Goal: Transaction & Acquisition: Book appointment/travel/reservation

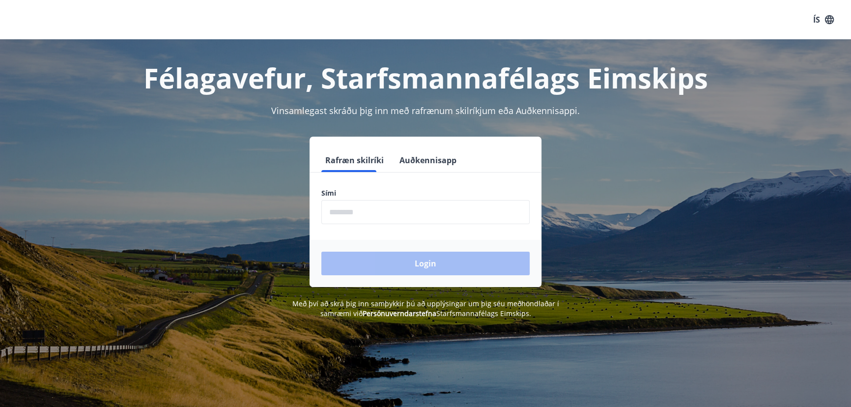
click at [411, 214] on input "phone" at bounding box center [425, 212] width 208 height 24
click at [404, 160] on button "Auðkennisapp" at bounding box center [427, 160] width 65 height 24
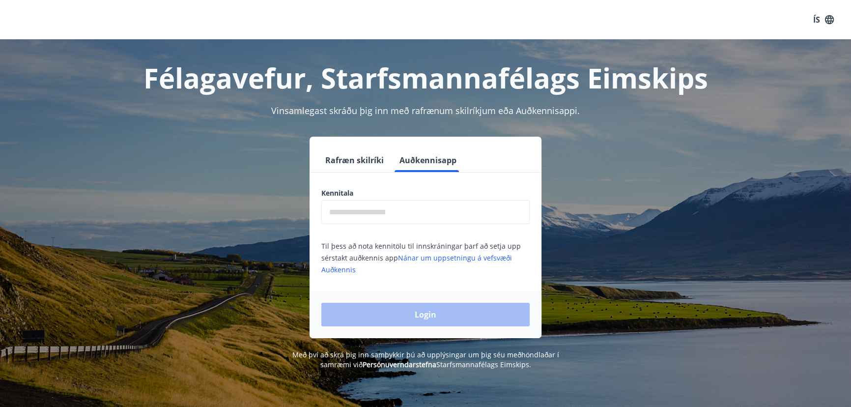
click at [398, 211] on input "text" at bounding box center [425, 212] width 208 height 24
type input "**********"
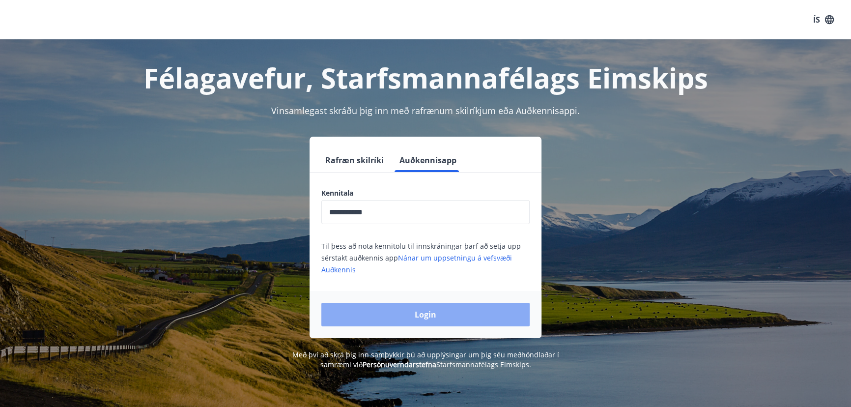
click at [403, 314] on button "Login" at bounding box center [425, 315] width 208 height 24
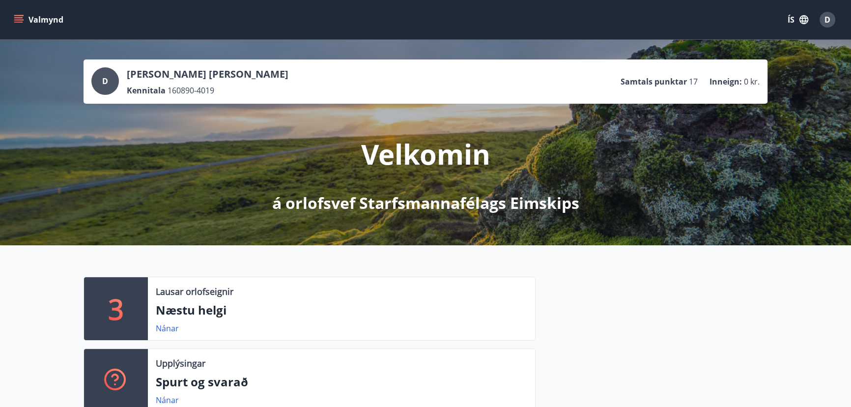
click at [21, 17] on icon "menu" at bounding box center [19, 20] width 10 height 10
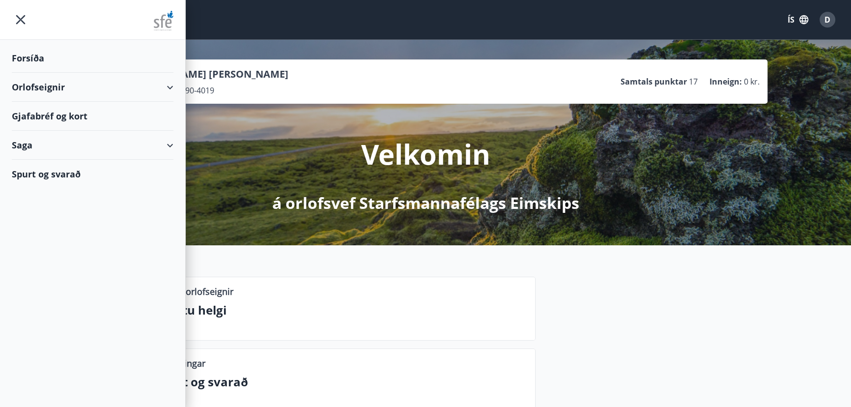
click at [34, 56] on div "Forsíða" at bounding box center [93, 58] width 162 height 29
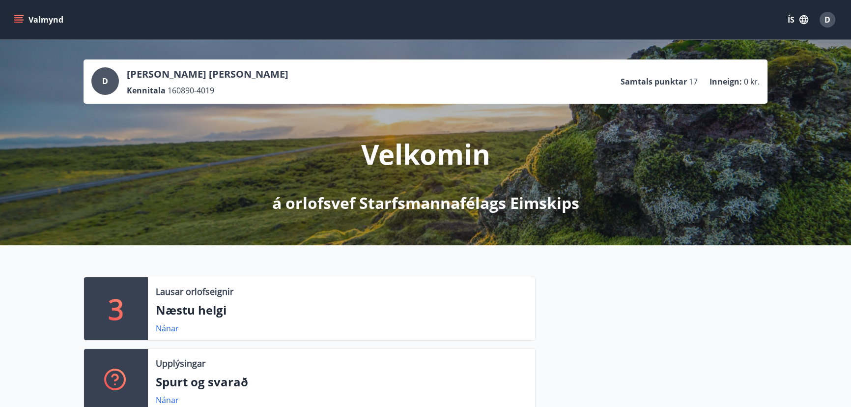
click at [23, 18] on icon "menu" at bounding box center [19, 20] width 10 height 10
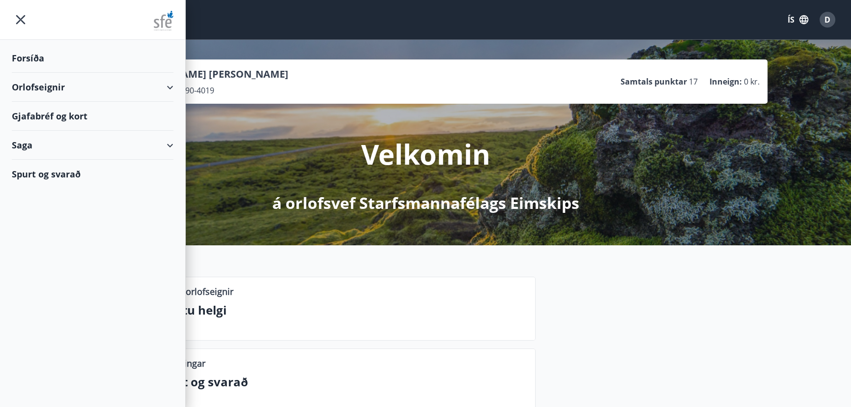
click at [40, 81] on div "Orlofseignir" at bounding box center [93, 87] width 162 height 29
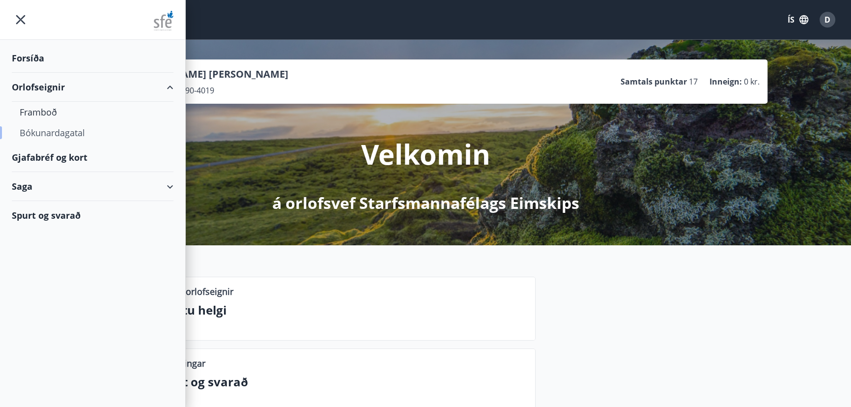
click at [57, 134] on div "Bókunardagatal" at bounding box center [93, 132] width 146 height 21
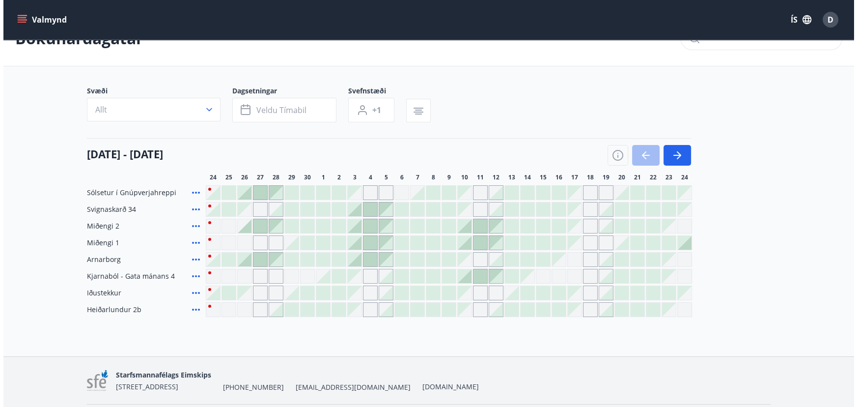
scroll to position [44, 0]
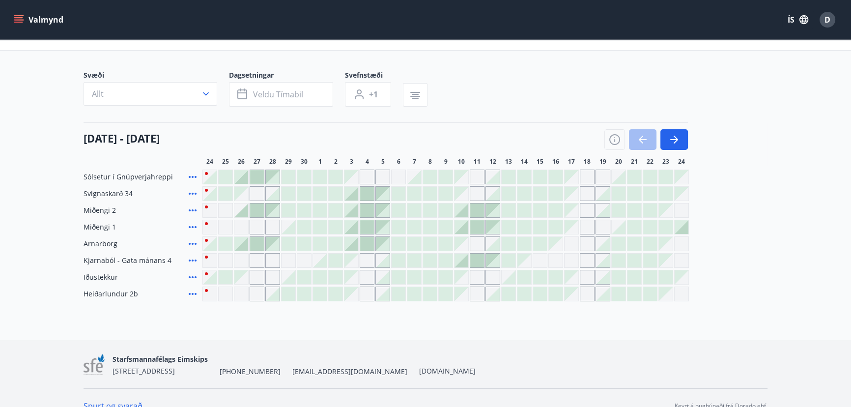
click at [103, 193] on span "Svignaskarð 34" at bounding box center [107, 194] width 49 height 10
drag, startPoint x: 88, startPoint y: 138, endPoint x: 207, endPoint y: 135, distance: 119.4
click at [160, 135] on h4 "24 september - 24 október" at bounding box center [121, 138] width 76 height 15
drag, startPoint x: 350, startPoint y: 160, endPoint x: 385, endPoint y: 160, distance: 35.4
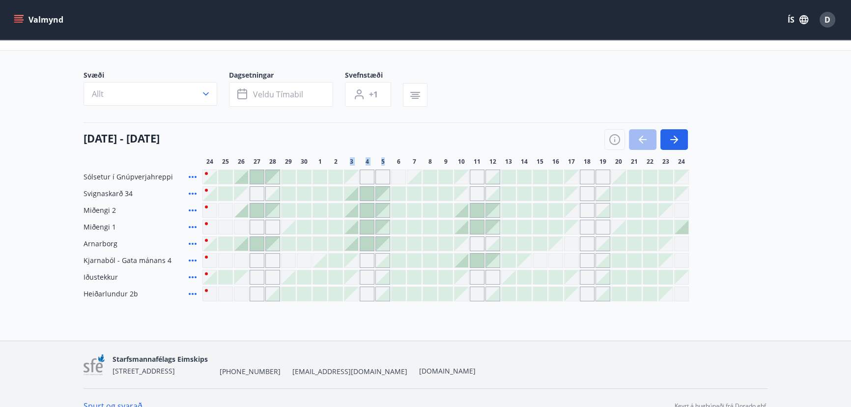
click at [385, 160] on div "24 25 26 27 28 29 30 1 2 3 4 5 6 7 8 9 10 11 12 13 14 15 16 17 18 19 20 21 22 2…" at bounding box center [484, 162] width 565 height 8
click at [385, 160] on div "5" at bounding box center [382, 162] width 15 height 8
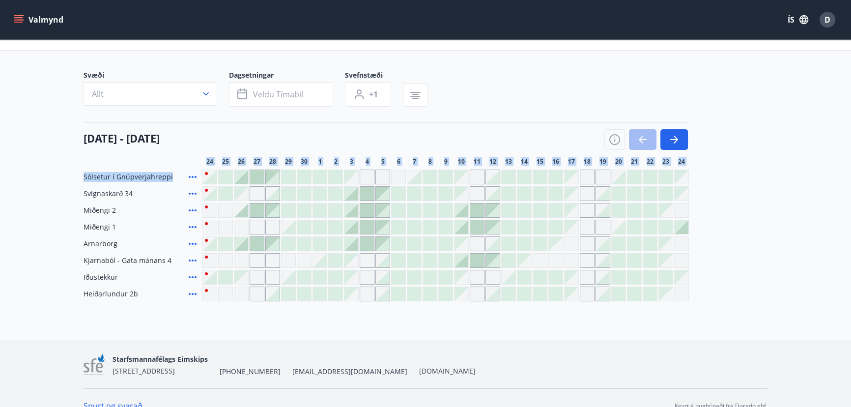
drag, startPoint x: 207, startPoint y: 159, endPoint x: 667, endPoint y: 165, distance: 460.2
click at [667, 165] on div "Svæði Allt Dagsetningar Veldu tímabil Svefnstæði +1 24 september - 24 október 2…" at bounding box center [425, 185] width 684 height 231
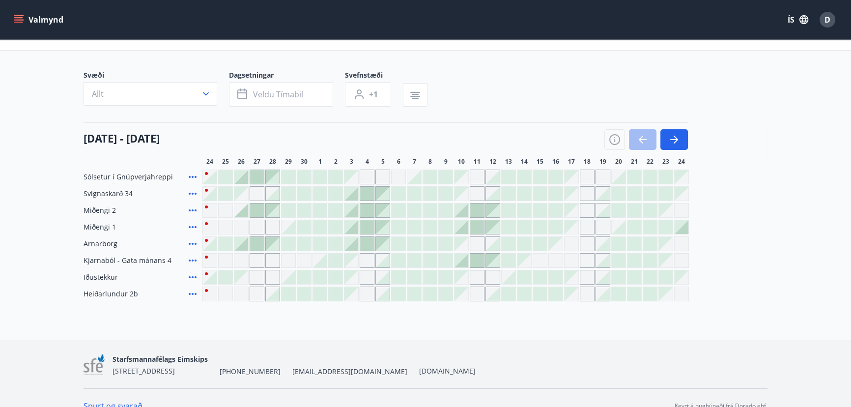
click at [458, 133] on div "24 september - 24 október" at bounding box center [385, 136] width 604 height 28
drag, startPoint x: 345, startPoint y: 160, endPoint x: 415, endPoint y: 159, distance: 69.8
click at [415, 159] on div "24 25 26 27 28 29 30 1 2 3 4 5 6 7 8 9 10 11 12 13 14 15 16 17 18 19 20 21 22 2…" at bounding box center [484, 162] width 565 height 8
click at [415, 159] on span "7" at bounding box center [414, 162] width 3 height 8
drag, startPoint x: 317, startPoint y: 160, endPoint x: 402, endPoint y: 159, distance: 85.5
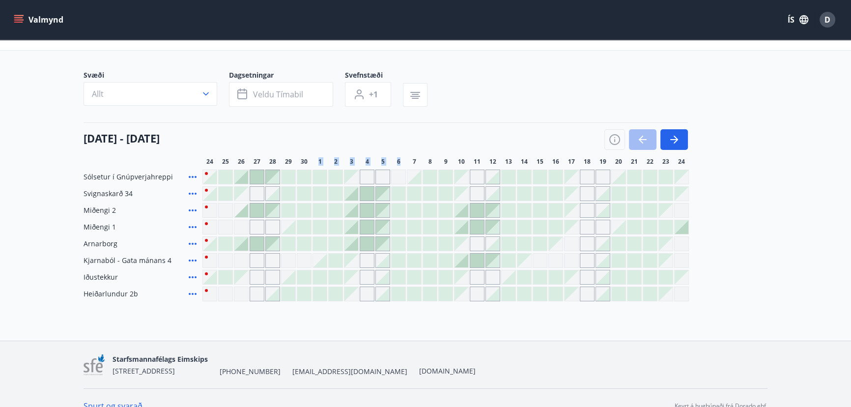
click at [402, 159] on div "24 25 26 27 28 29 30 1 2 3 4 5 6 7 8 9 10 11 12 13 14 15 16 17 18 19 20 21 22 2…" at bounding box center [484, 162] width 565 height 8
click at [402, 159] on div "6" at bounding box center [398, 162] width 15 height 8
click at [105, 223] on span "Miðengi 1" at bounding box center [99, 227] width 32 height 10
click at [91, 225] on span "Miðengi 1" at bounding box center [99, 227] width 32 height 10
click at [92, 225] on span "Miðengi 1" at bounding box center [99, 227] width 32 height 10
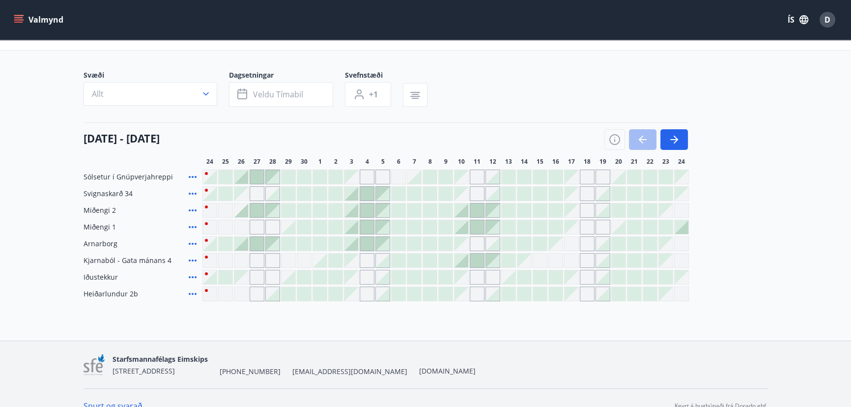
click at [192, 227] on icon at bounding box center [193, 227] width 12 height 12
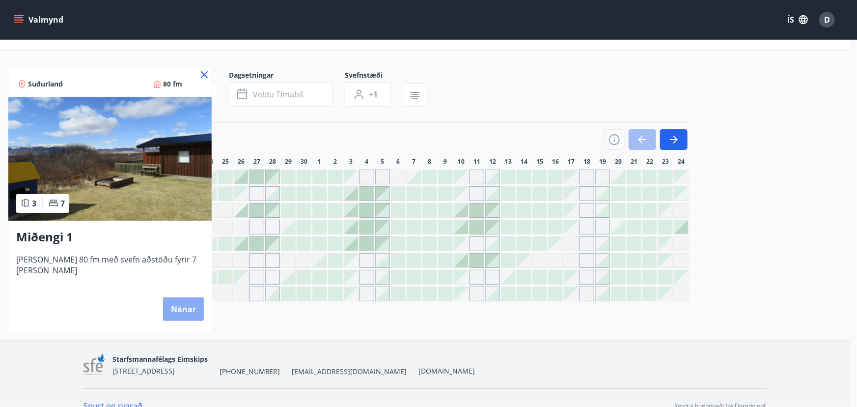
click at [172, 309] on button "Nánar" at bounding box center [183, 309] width 41 height 24
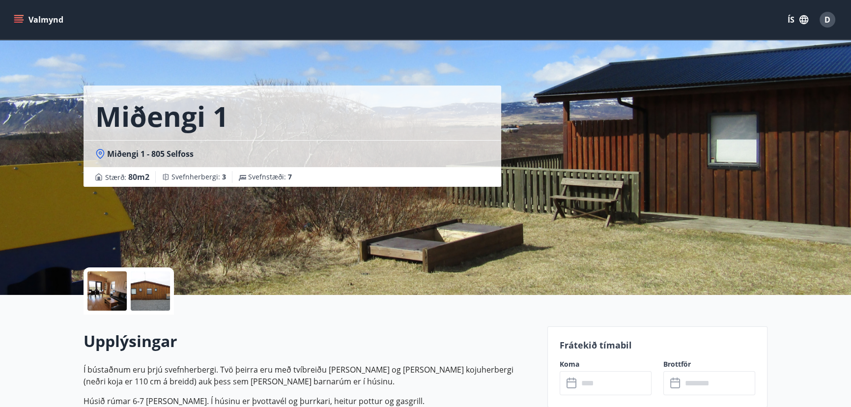
click at [146, 293] on div at bounding box center [150, 290] width 39 height 39
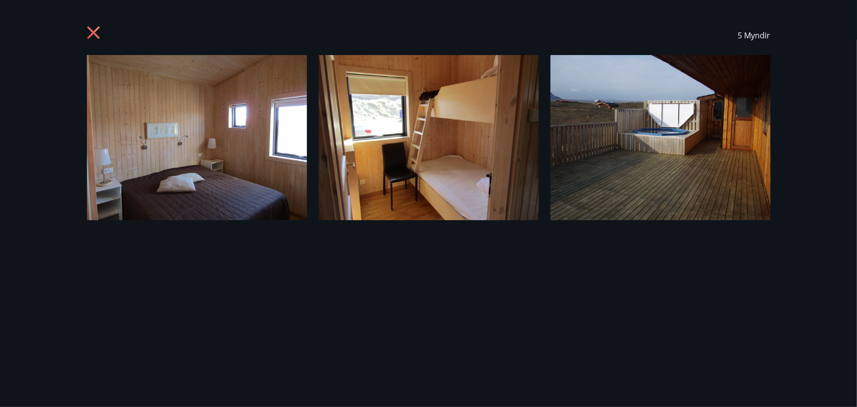
click at [96, 31] on icon at bounding box center [95, 34] width 16 height 16
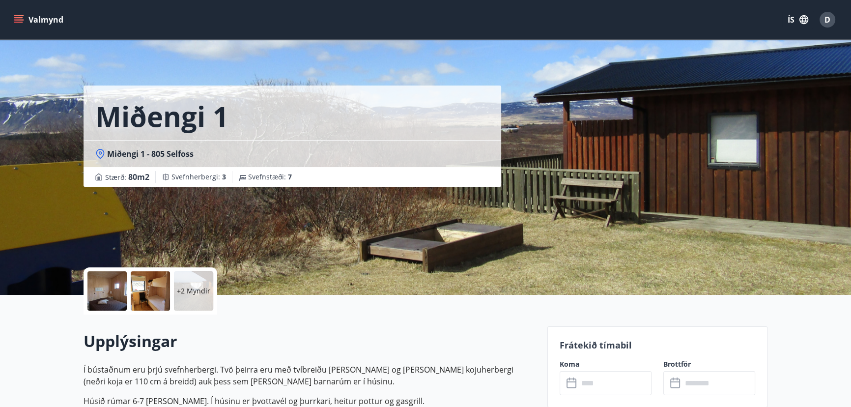
click at [116, 283] on div at bounding box center [106, 290] width 39 height 39
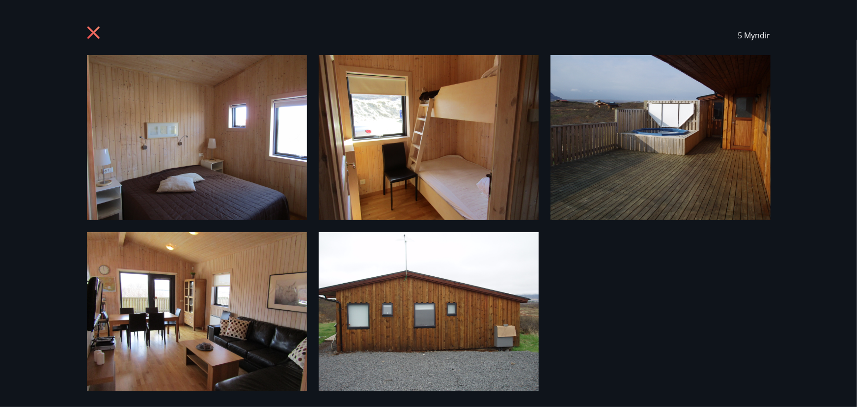
click at [93, 29] on icon at bounding box center [95, 34] width 16 height 16
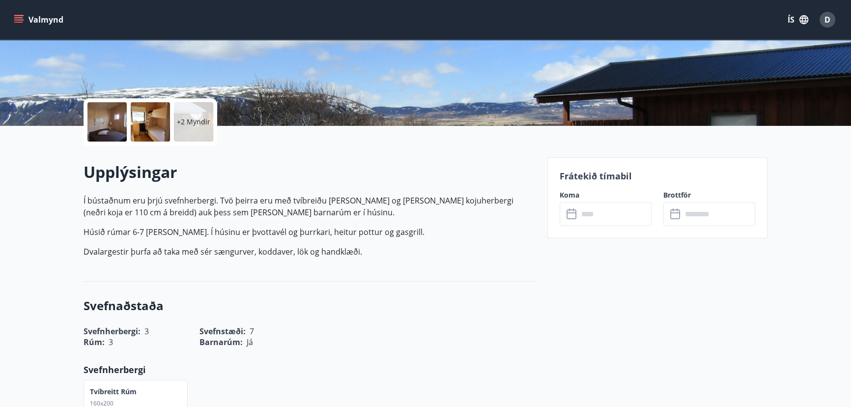
scroll to position [178, 0]
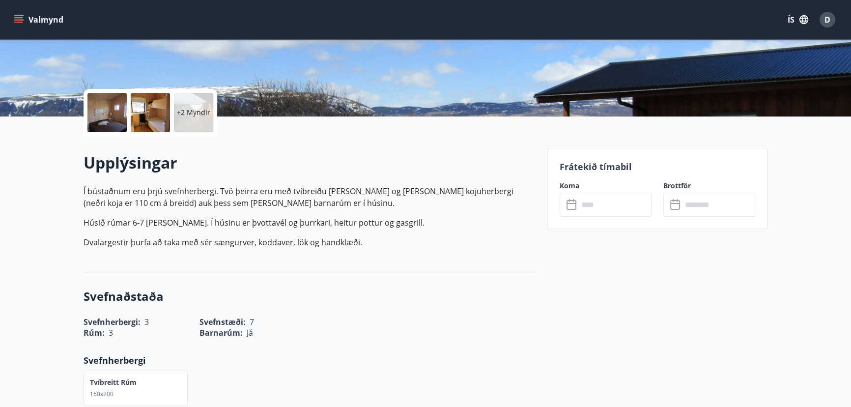
click at [577, 205] on icon at bounding box center [572, 205] width 12 height 12
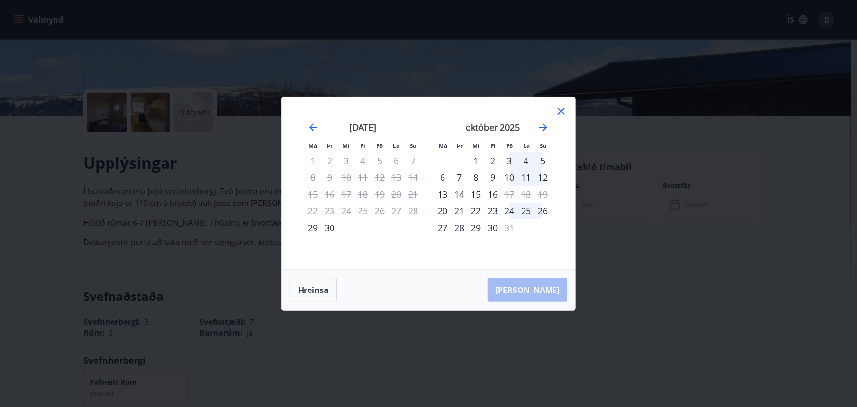
click at [491, 161] on div "2" at bounding box center [492, 160] width 17 height 17
click at [492, 158] on div "2" at bounding box center [492, 160] width 17 height 17
click at [510, 161] on div "3" at bounding box center [509, 160] width 17 height 17
click at [493, 162] on div "2" at bounding box center [492, 160] width 17 height 17
click at [545, 127] on icon "Move forward to switch to the next month." at bounding box center [543, 127] width 8 height 8
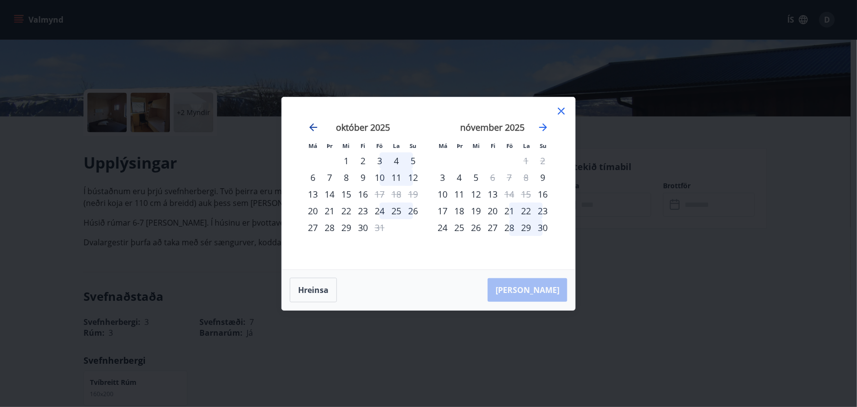
click at [315, 129] on icon "Move backward to switch to the previous month." at bounding box center [313, 127] width 12 height 12
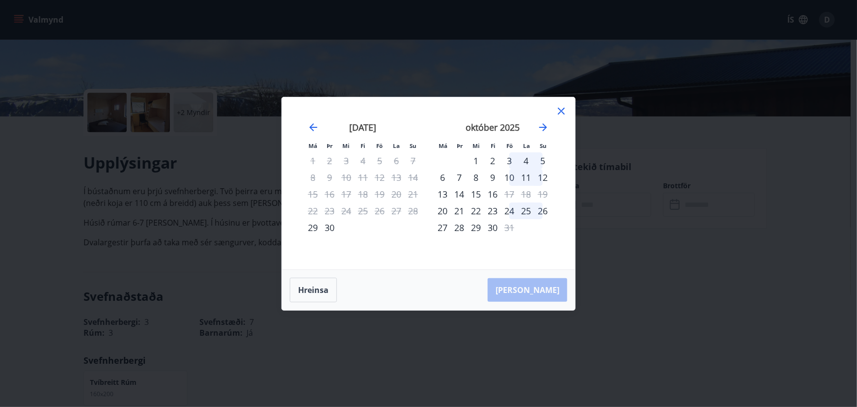
click at [510, 160] on div "3" at bounding box center [509, 160] width 17 height 17
click at [563, 109] on icon at bounding box center [561, 111] width 7 height 7
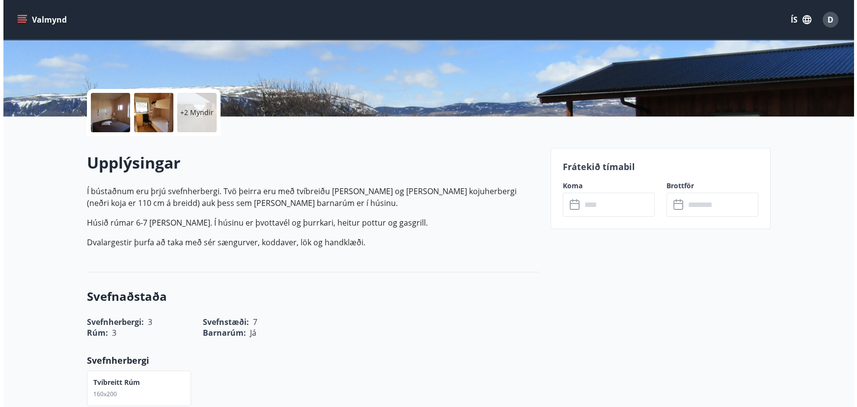
scroll to position [0, 0]
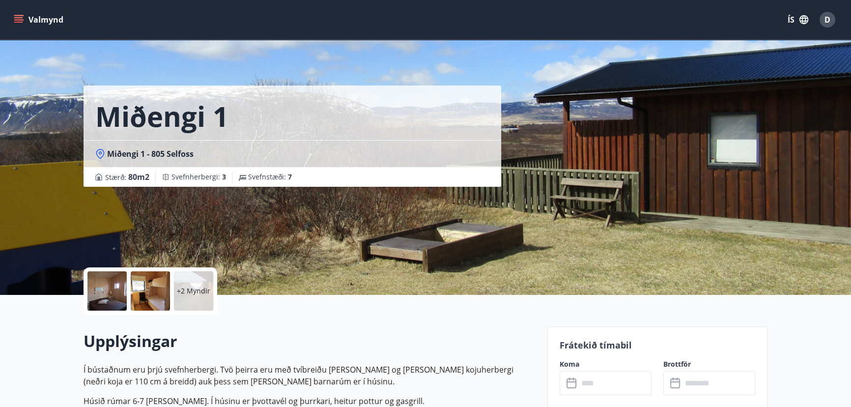
click at [22, 17] on icon "menu" at bounding box center [18, 17] width 9 height 1
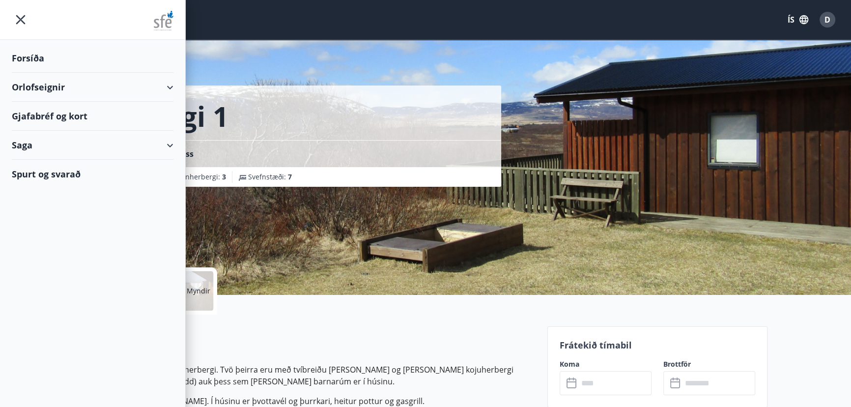
click at [49, 87] on div "Orlofseignir" at bounding box center [93, 87] width 162 height 29
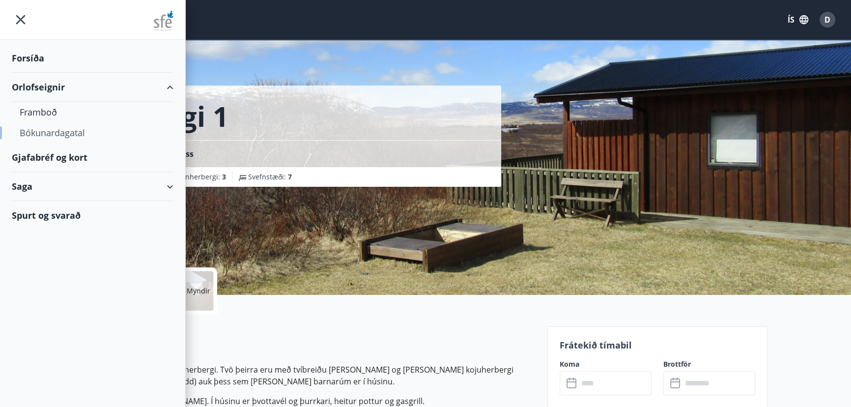
click at [55, 132] on div "Bókunardagatal" at bounding box center [93, 132] width 146 height 21
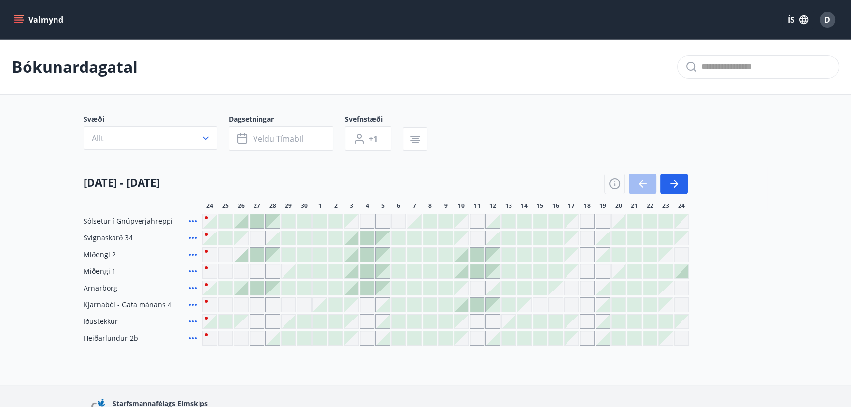
click at [333, 252] on div at bounding box center [336, 255] width 14 height 14
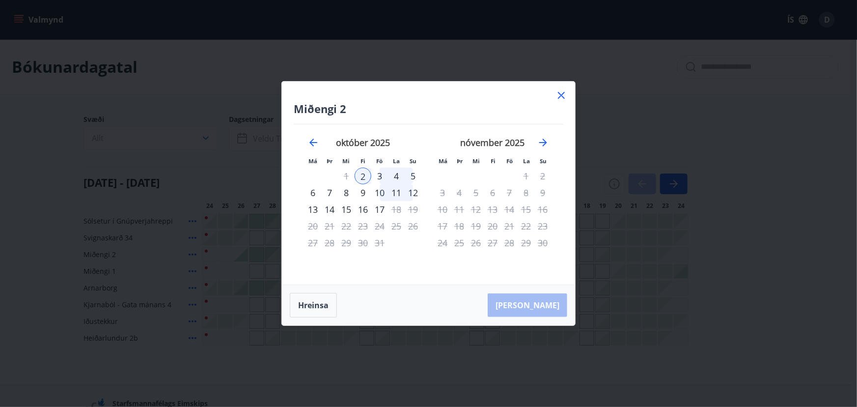
click at [414, 175] on div "5" at bounding box center [413, 175] width 17 height 17
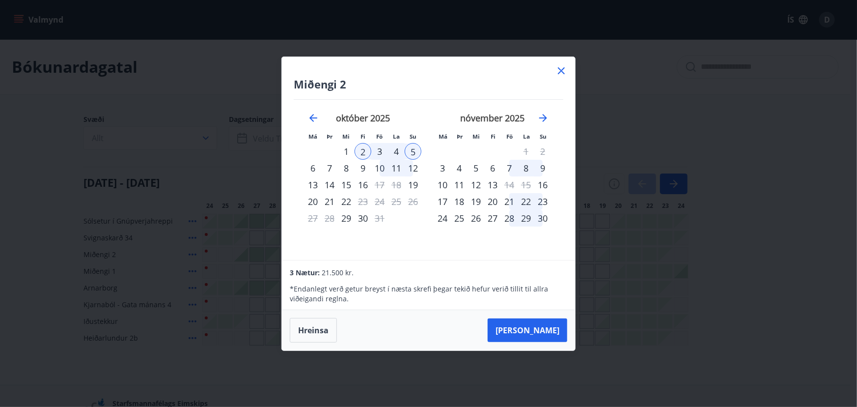
click at [558, 71] on icon at bounding box center [561, 71] width 12 height 12
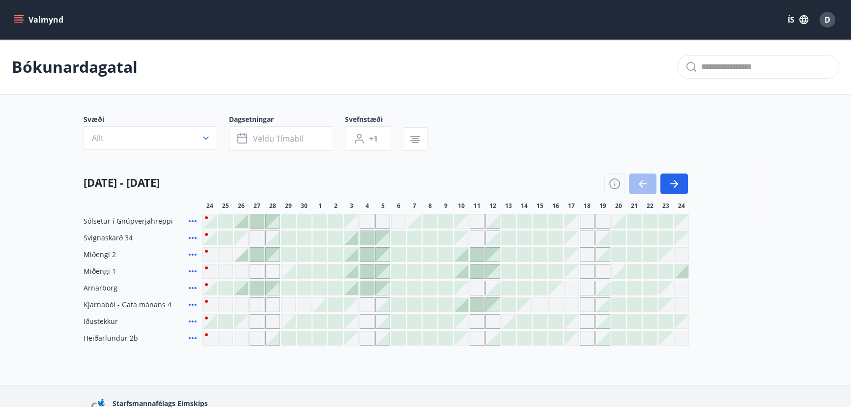
click at [829, 17] on span "D" at bounding box center [827, 19] width 6 height 11
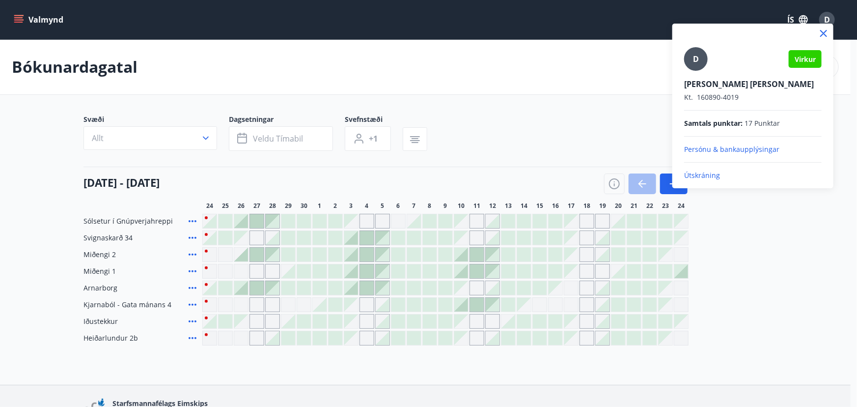
click at [601, 124] on div at bounding box center [428, 203] width 857 height 407
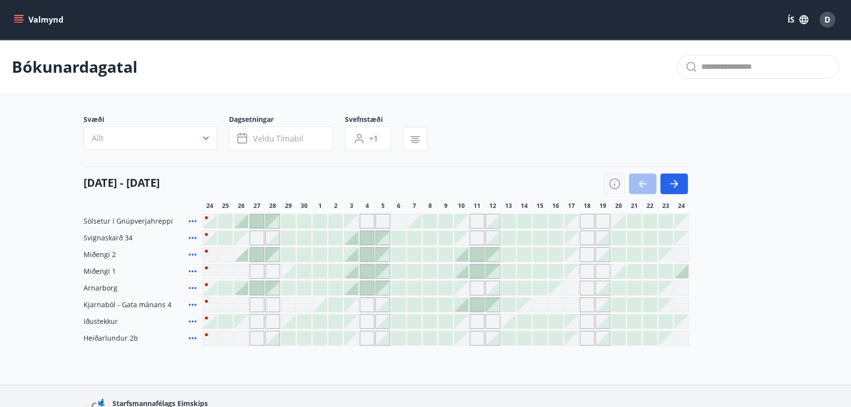
click at [193, 237] on icon at bounding box center [193, 238] width 8 height 2
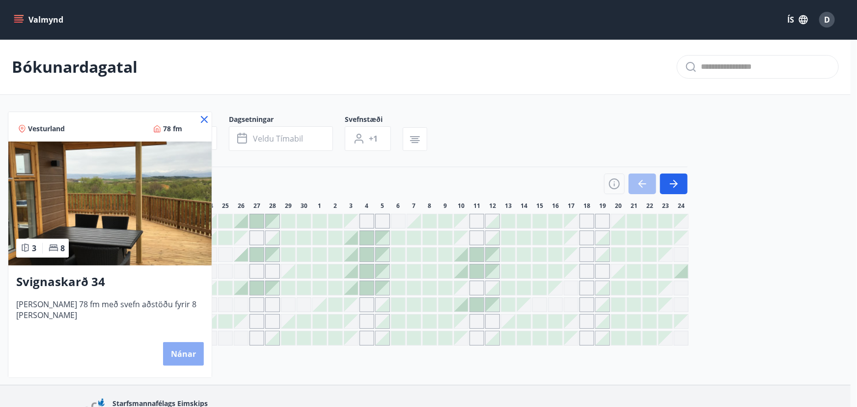
click at [173, 348] on button "Nánar" at bounding box center [183, 354] width 41 height 24
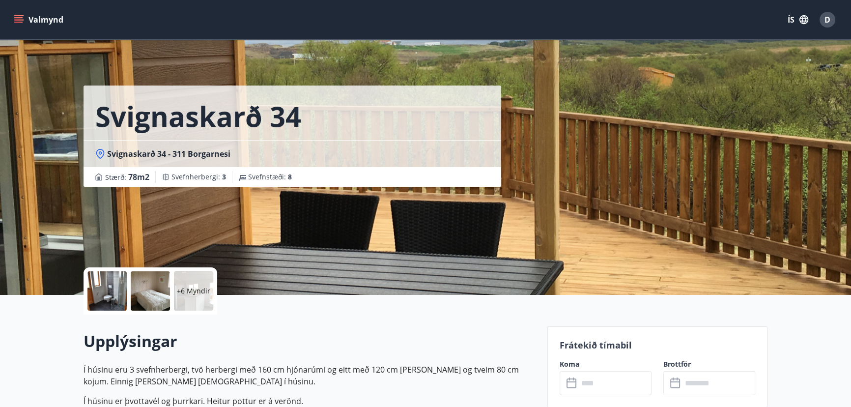
click at [106, 286] on div at bounding box center [106, 290] width 39 height 39
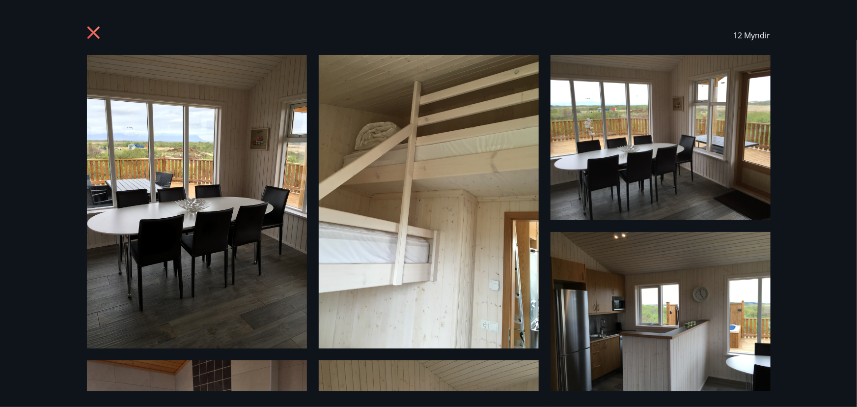
click at [94, 30] on icon at bounding box center [93, 33] width 12 height 12
